Goal: Find specific page/section: Find specific page/section

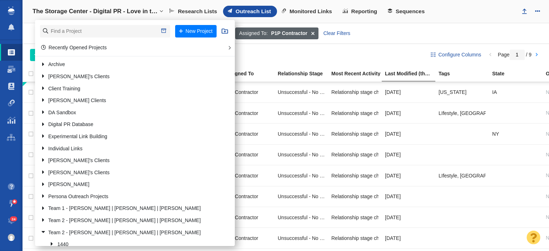
click at [312, 33] on span at bounding box center [312, 34] width 11 height 12
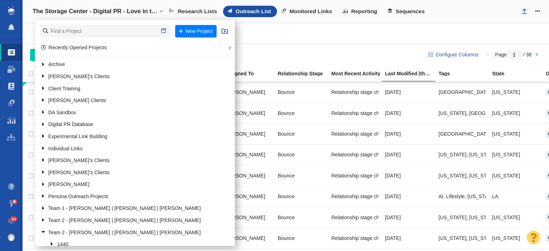
click at [258, 37] on div "Websites 1193 All Websites Assigned To Me Recently Viewed Starred Outreach scho…" at bounding box center [286, 33] width 527 height 21
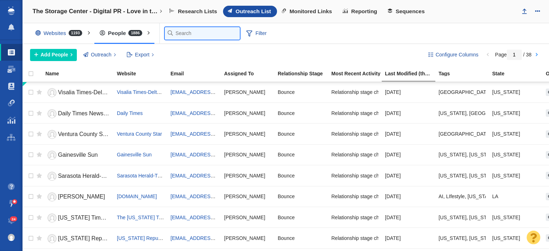
click at [175, 28] on input "text" at bounding box center [202, 33] width 75 height 13
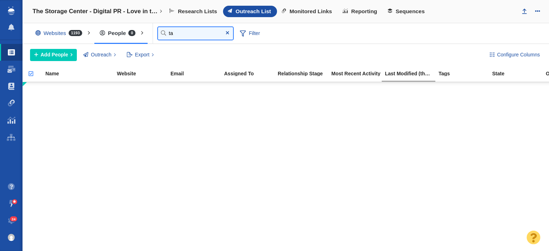
type input "t"
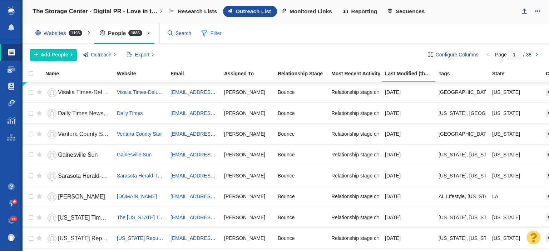
click at [249, 31] on div "Websites 1193 All Websites Assigned To Me Recently Viewed Starred Outreach scho…" at bounding box center [286, 33] width 527 height 21
click at [207, 33] on span "Filter" at bounding box center [211, 34] width 29 height 14
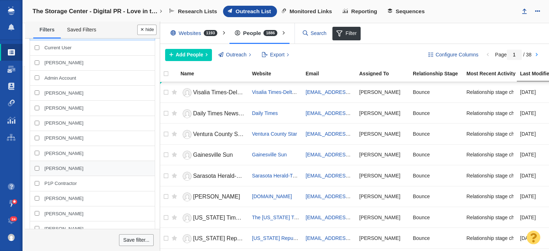
scroll to position [107, 0]
click at [46, 192] on div "[PERSON_NAME]" at bounding box center [92, 198] width 125 height 15
click at [39, 196] on input "[PERSON_NAME]" at bounding box center [37, 198] width 5 height 5
checkbox input "true"
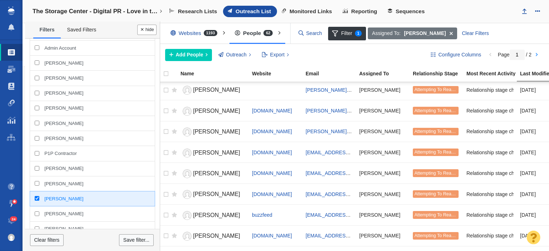
click at [35, 196] on div "[PERSON_NAME]" at bounding box center [92, 198] width 125 height 15
click at [35, 196] on input "[PERSON_NAME]" at bounding box center [37, 198] width 5 height 5
checkbox input "false"
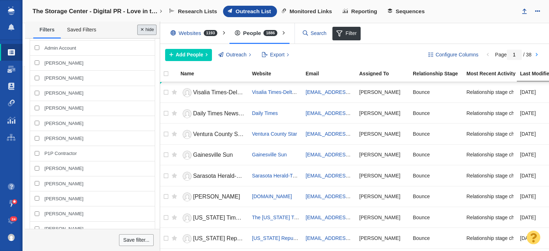
click at [150, 33] on button "Done" at bounding box center [146, 30] width 19 height 10
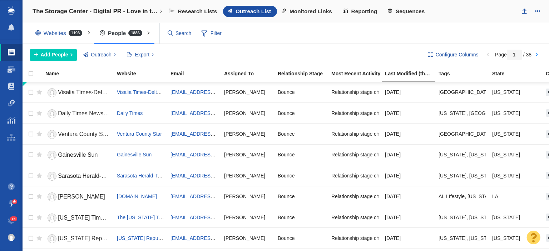
click at [465, 21] on div "The Storage Center - Digital PR - Love in the Time of Clutter New Project Recen…" at bounding box center [286, 11] width 527 height 23
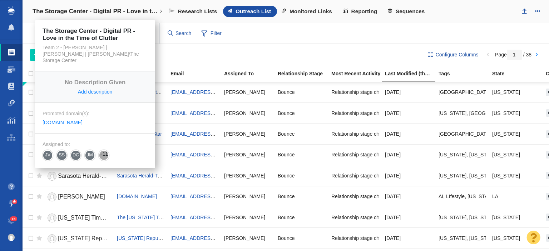
click at [137, 16] on link "The Storage Center - Digital PR - Love in the Time of Clutter" at bounding box center [98, 11] width 140 height 17
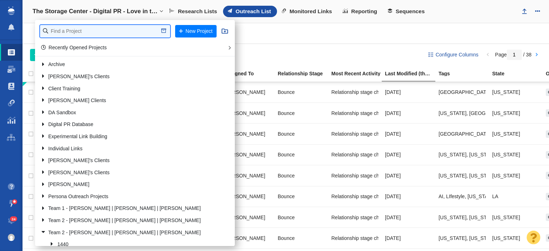
click at [128, 28] on input "text" at bounding box center [105, 31] width 130 height 13
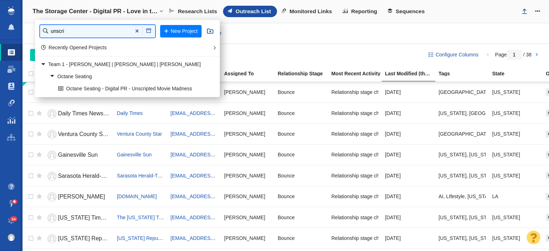
type input "unscri"
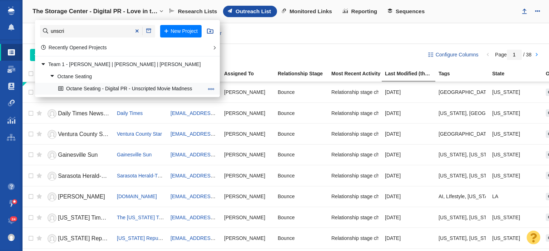
click at [124, 88] on link "Octane Seating - Digital PR - Unscripted Movie Madness" at bounding box center [131, 88] width 149 height 11
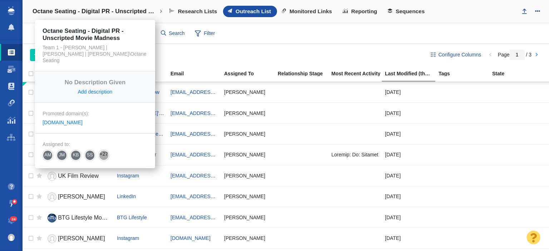
click at [124, 13] on h4 "Octane Seating - Digital PR - Unscripted Movie Madness" at bounding box center [95, 11] width 125 height 7
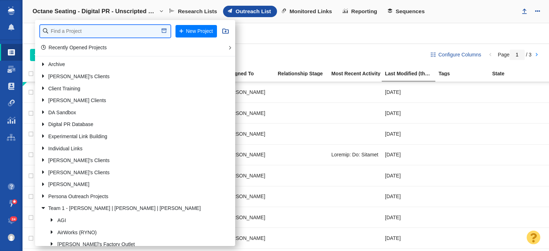
click at [80, 30] on input "text" at bounding box center [105, 31] width 131 height 13
type input "credit one"
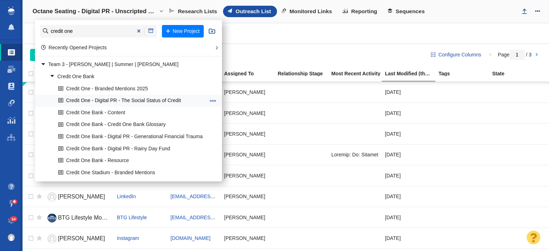
click at [108, 101] on link "Credit One - Digital PR - The Social Status of Credit" at bounding box center [132, 101] width 151 height 11
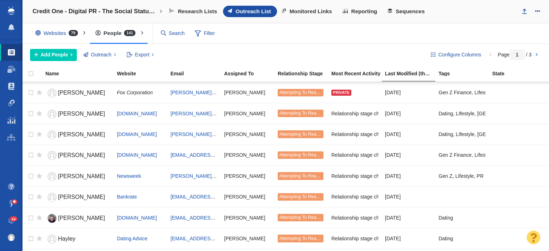
scroll to position [871, 0]
